Goal: Information Seeking & Learning: Find specific fact

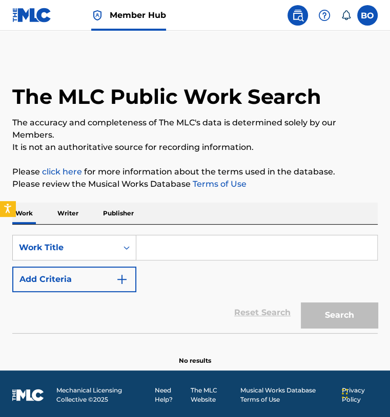
click at [176, 241] on input "Search Form" at bounding box center [256, 248] width 241 height 25
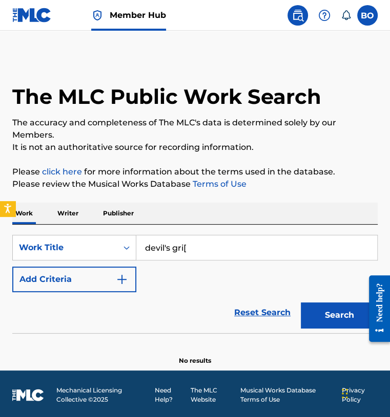
click at [301, 303] on button "Search" at bounding box center [339, 316] width 77 height 26
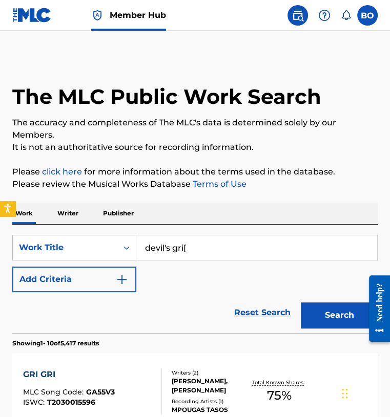
click at [197, 248] on input "devil's gri[" at bounding box center [256, 248] width 241 height 25
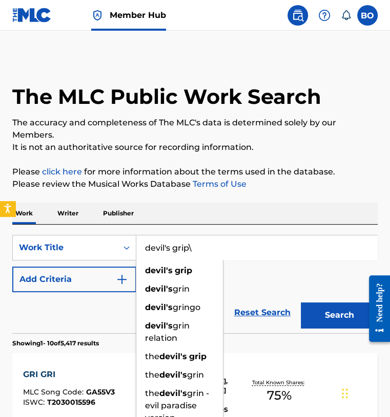
click at [301, 303] on button "Search" at bounding box center [339, 316] width 77 height 26
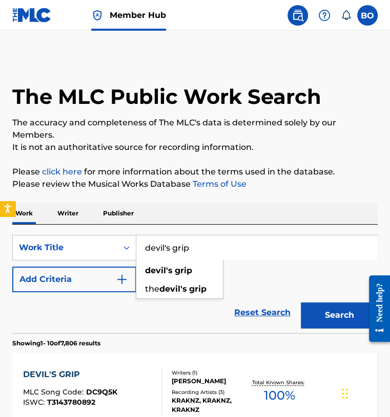
type input "devil's grip"
click at [301, 303] on button "Search" at bounding box center [339, 316] width 77 height 26
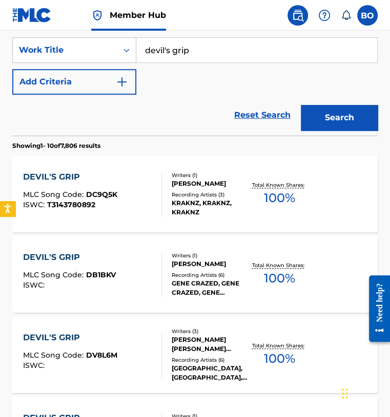
scroll to position [198, 0]
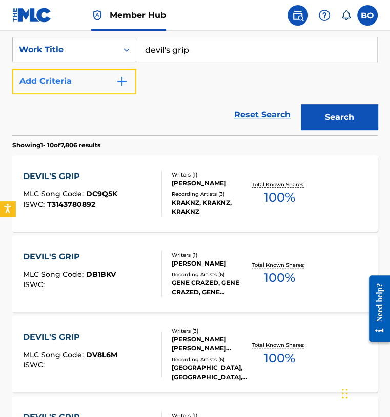
click at [86, 77] on button "Add Criteria" at bounding box center [74, 82] width 124 height 26
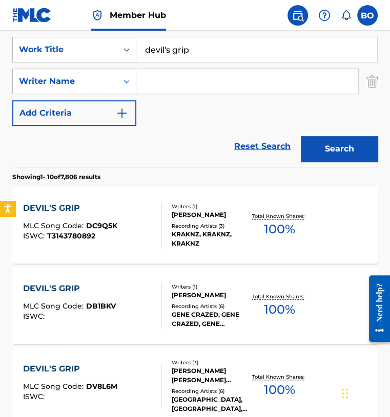
click at [171, 90] on input "Search Form" at bounding box center [247, 81] width 222 height 25
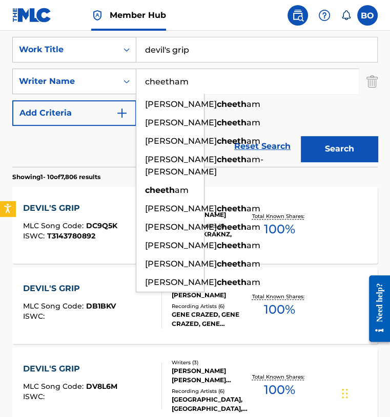
type input "cheetham"
click at [301, 136] on button "Search" at bounding box center [339, 149] width 77 height 26
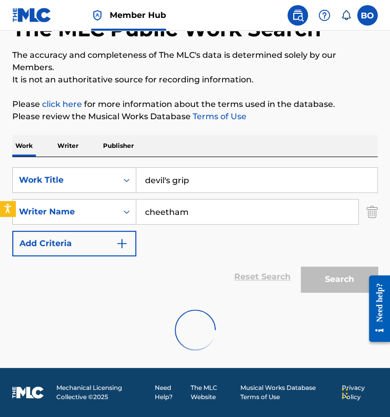
scroll to position [146, 0]
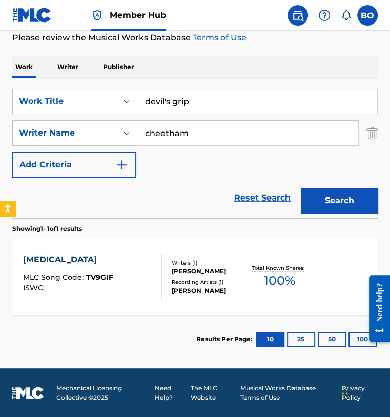
click at [120, 274] on div "THE DEVIL'S GRIP MLC Song Code : TV9GIF ISWC :" at bounding box center [92, 277] width 139 height 46
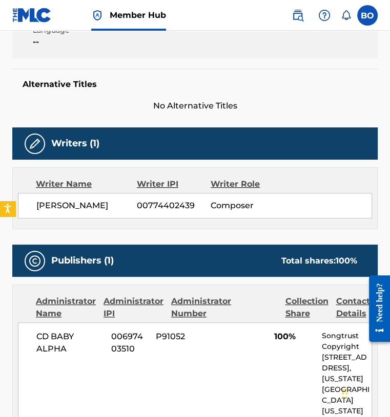
scroll to position [148, 0]
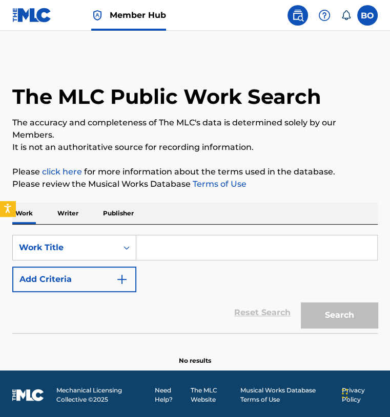
click at [190, 242] on input "Search Form" at bounding box center [256, 248] width 241 height 25
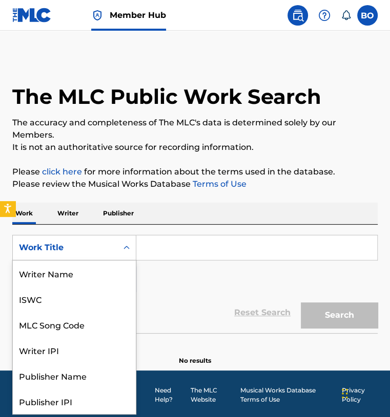
click at [96, 253] on div "Work Title" at bounding box center [65, 247] width 104 height 19
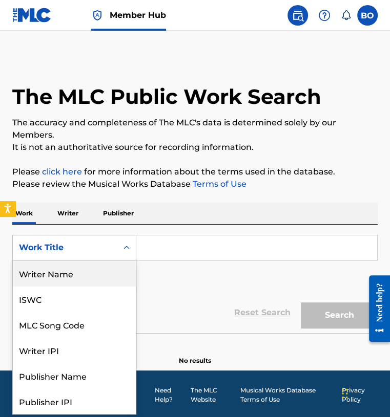
click at [62, 269] on div "Writer Name" at bounding box center [74, 274] width 123 height 26
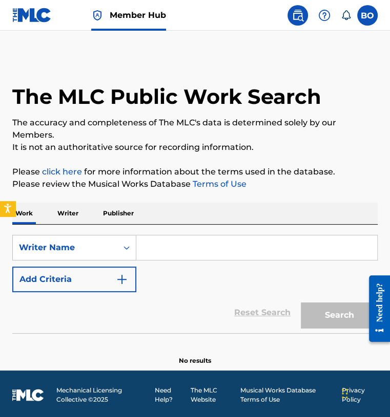
click at [164, 248] on input "Search Form" at bounding box center [256, 248] width 241 height 25
paste input "Devionne"
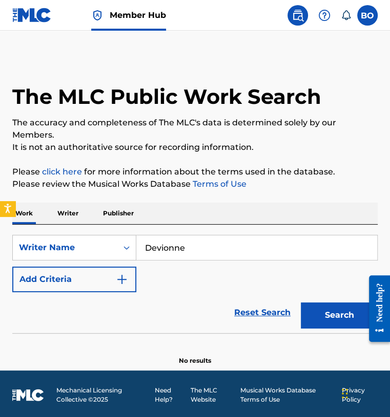
click at [301, 303] on button "Search" at bounding box center [339, 316] width 77 height 26
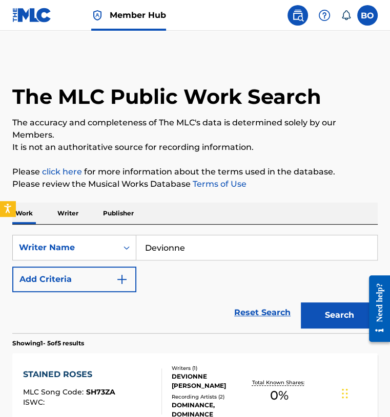
click at [223, 245] on input "Devionne" at bounding box center [256, 248] width 241 height 25
paste input "Dorsey"
click at [301, 303] on button "Search" at bounding box center [339, 316] width 77 height 26
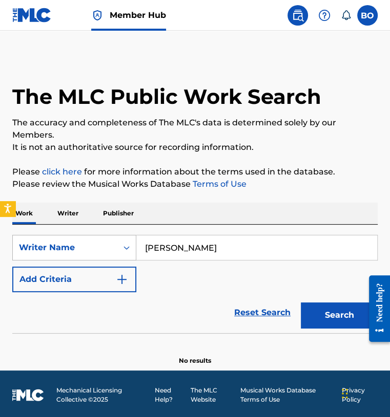
drag, startPoint x: 188, startPoint y: 249, endPoint x: 86, endPoint y: 241, distance: 102.8
click at [86, 241] on div "SearchWithCriteriaf1f65c09-2926-4b1c-afbb-f04deb6256a8 Writer Name Devionne Dor…" at bounding box center [194, 248] width 365 height 26
type input "Dorsey"
click at [301, 303] on button "Search" at bounding box center [339, 316] width 77 height 26
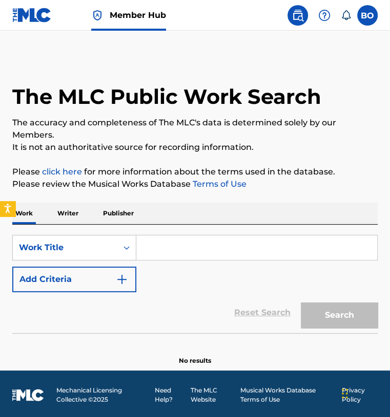
click at [167, 249] on input "Search Form" at bounding box center [256, 248] width 241 height 25
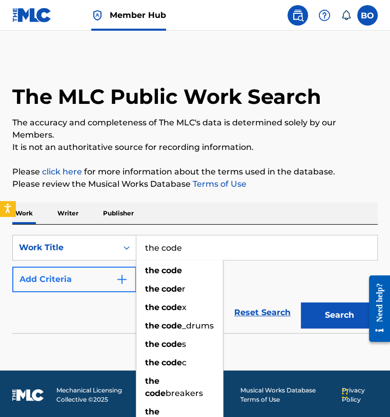
type input "the code"
click at [59, 281] on button "Add Criteria" at bounding box center [74, 280] width 124 height 26
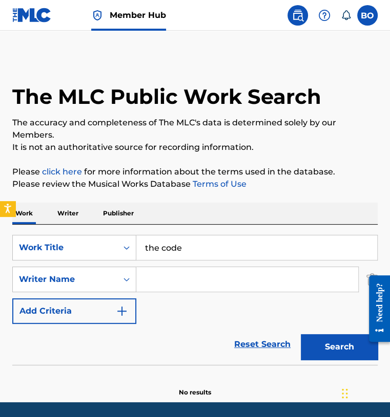
click at [164, 284] on input "Search Form" at bounding box center [247, 279] width 222 height 25
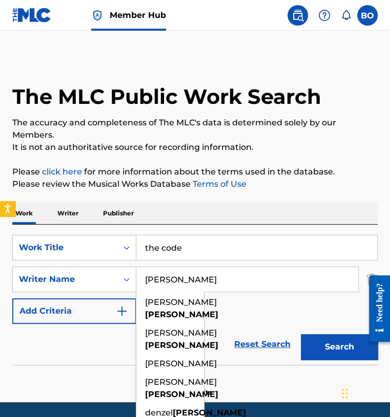
click at [301, 334] on button "Search" at bounding box center [339, 347] width 77 height 26
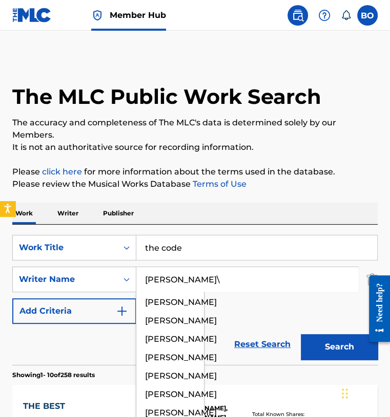
click at [212, 283] on input "[PERSON_NAME]\" at bounding box center [247, 279] width 222 height 25
type input "[PERSON_NAME]"
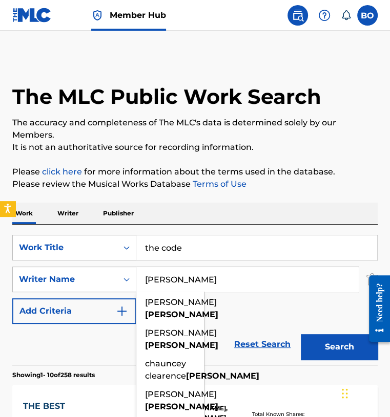
click at [301, 334] on button "Search" at bounding box center [339, 347] width 77 height 26
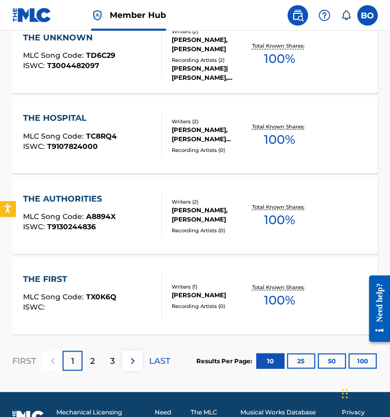
scroll to position [875, 0]
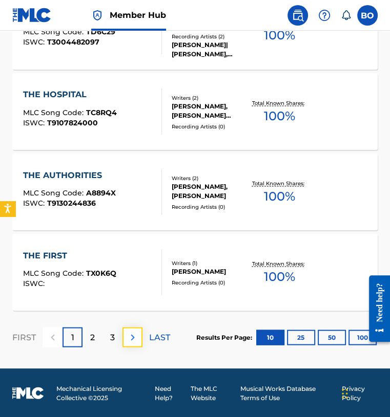
click at [130, 342] on img at bounding box center [132, 337] width 12 height 12
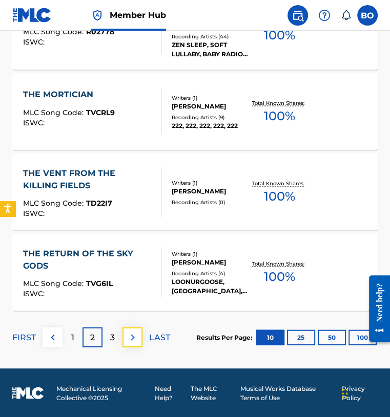
click at [137, 336] on img at bounding box center [132, 337] width 12 height 12
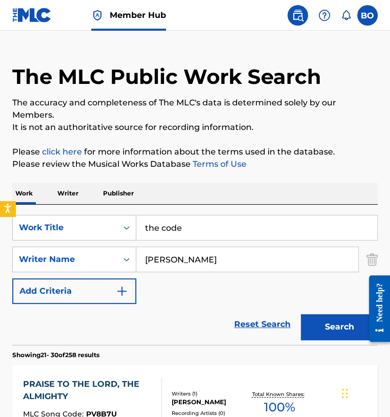
scroll to position [4, 0]
